Goal: Browse casually

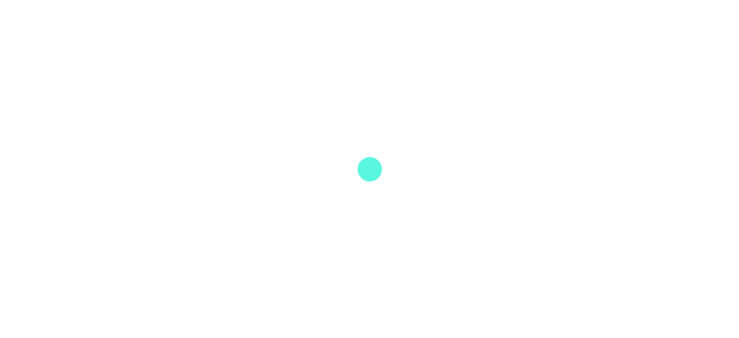
scroll to position [97, 0]
click at [569, 100] on div at bounding box center [369, 169] width 739 height 338
click at [271, 77] on div at bounding box center [369, 169] width 739 height 338
click at [670, 29] on div at bounding box center [369, 169] width 739 height 338
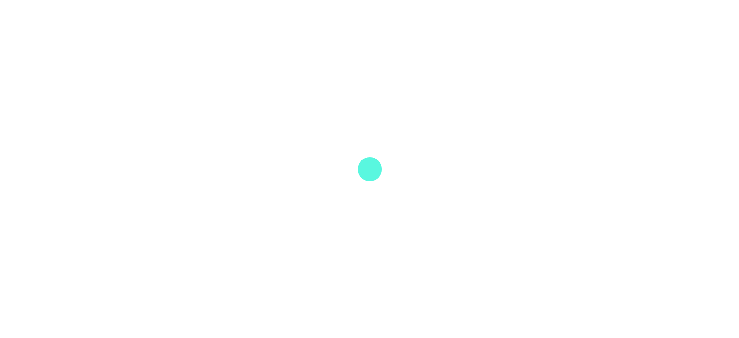
click at [272, 199] on div at bounding box center [369, 169] width 739 height 338
click at [301, 278] on div at bounding box center [369, 169] width 739 height 338
click at [301, 314] on div at bounding box center [369, 169] width 739 height 338
